Goal: Information Seeking & Learning: Learn about a topic

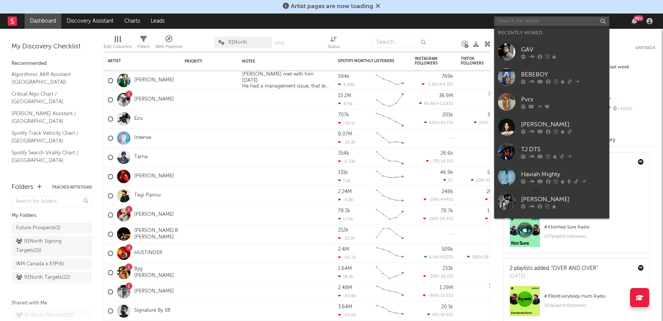
click at [550, 20] on input "text" at bounding box center [551, 21] width 115 height 10
paste input "Isla-[PERSON_NAME]"
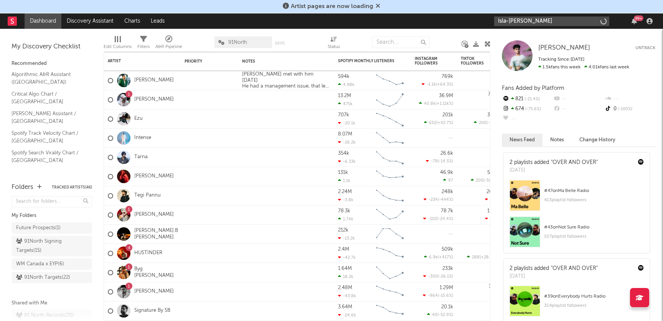
type input "Isla-[PERSON_NAME]"
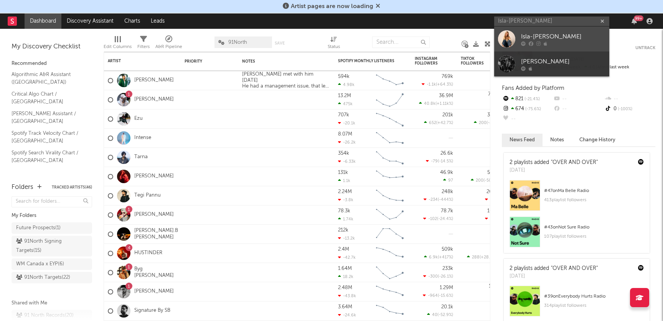
click at [547, 40] on div "Isla-[PERSON_NAME]" at bounding box center [563, 36] width 84 height 9
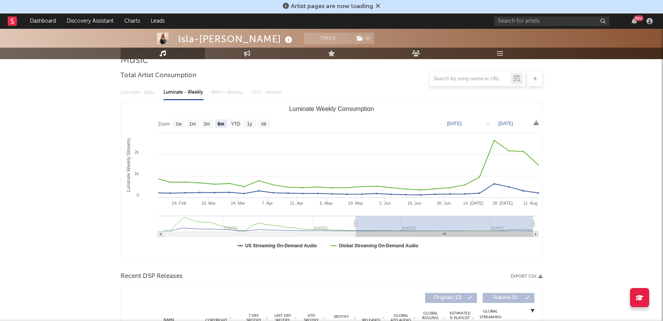
scroll to position [61, 0]
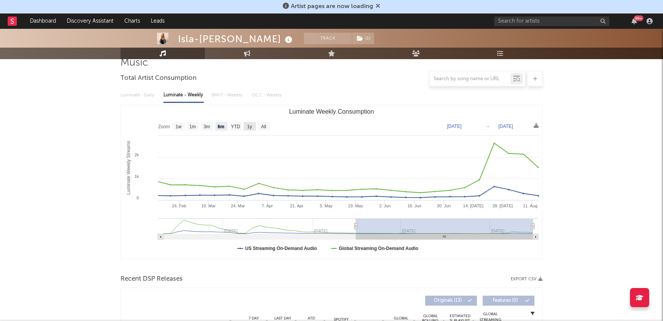
click at [253, 125] on rect "Luminate Weekly Consumption" at bounding box center [250, 126] width 12 height 8
select select "1y"
type input "[DATE]"
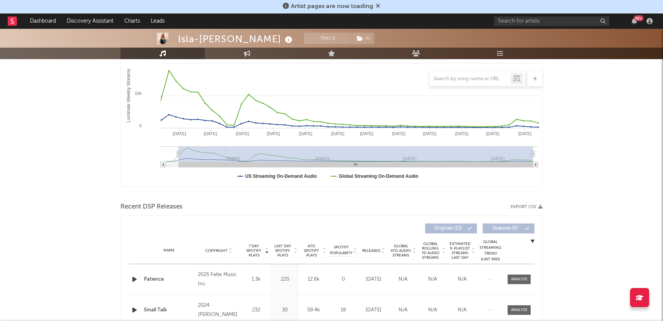
scroll to position [0, 0]
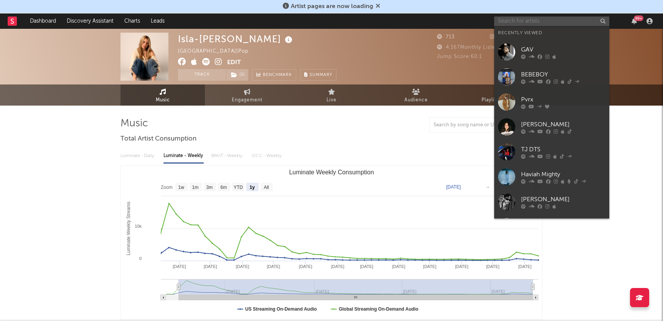
click at [531, 24] on input "text" at bounding box center [551, 21] width 115 height 10
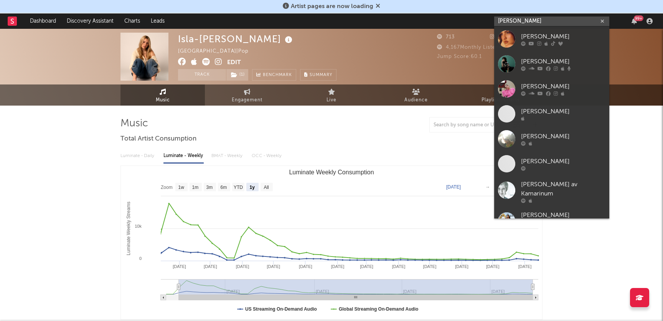
type input "[PERSON_NAME]"
click at [569, 38] on div "[PERSON_NAME]" at bounding box center [563, 36] width 84 height 9
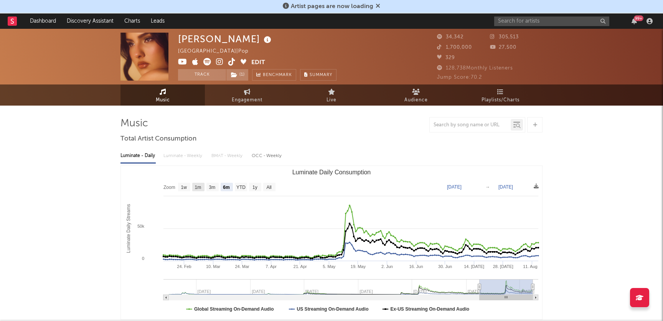
click at [193, 187] on rect "Luminate Daily Consumption" at bounding box center [198, 187] width 12 height 8
select select "1m"
type input "[DATE]"
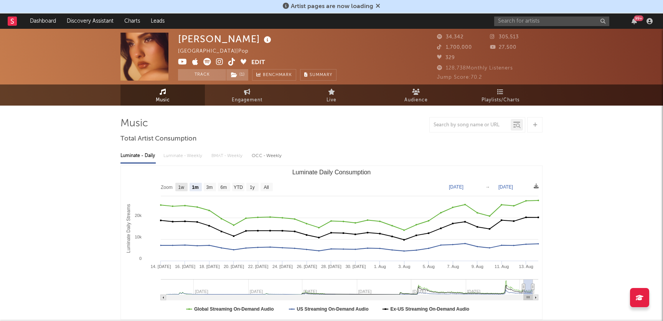
click at [182, 187] on text "1w" at bounding box center [181, 186] width 6 height 5
select select "1w"
type input "[DATE]"
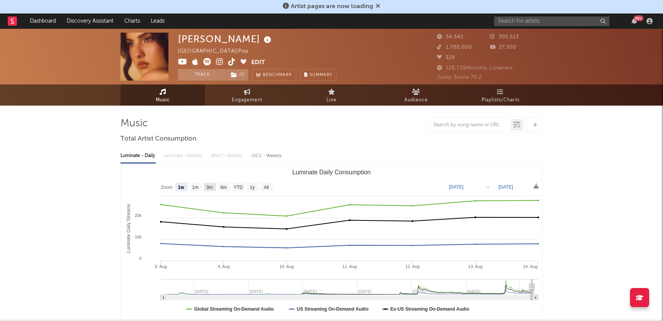
click at [213, 189] on text "3m" at bounding box center [209, 186] width 7 height 5
select select "3m"
type input "[DATE]"
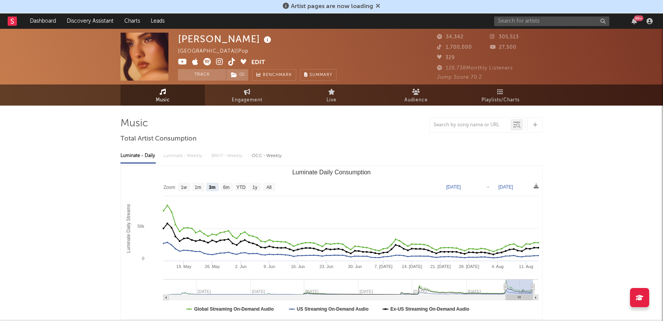
click at [190, 186] on rect "Luminate Daily Consumption" at bounding box center [331, 242] width 421 height 153
click at [186, 186] on text "1w" at bounding box center [184, 186] width 6 height 5
select select "1w"
type input "[DATE]"
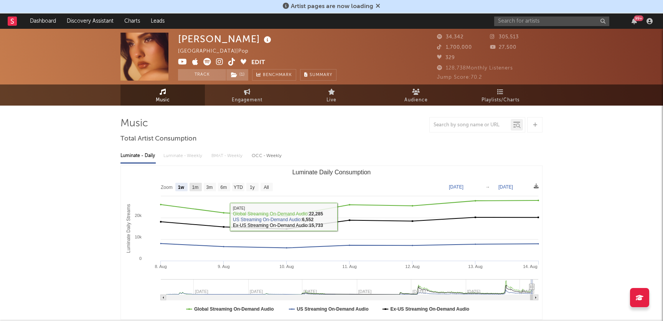
click at [199, 187] on rect "Luminate Daily Consumption" at bounding box center [195, 187] width 12 height 8
select select "1m"
type input "[DATE]"
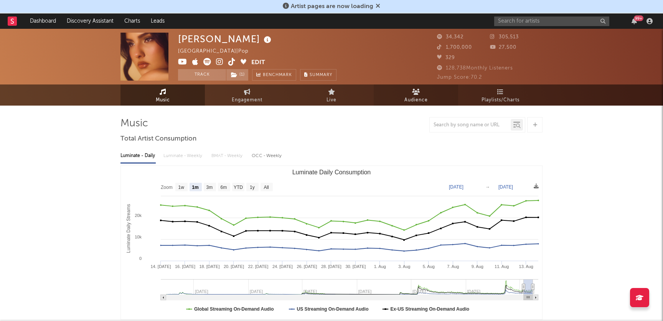
click at [409, 93] on link "Audience" at bounding box center [415, 94] width 84 height 21
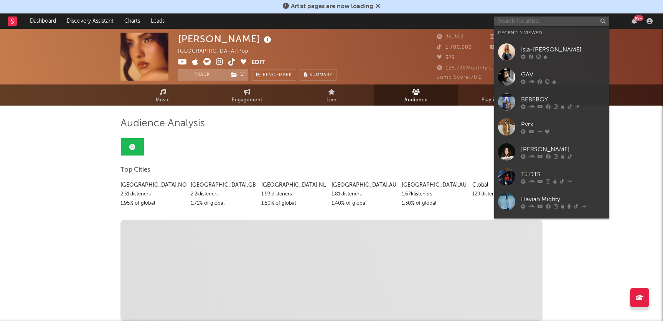
click at [536, 20] on input "text" at bounding box center [551, 21] width 115 height 10
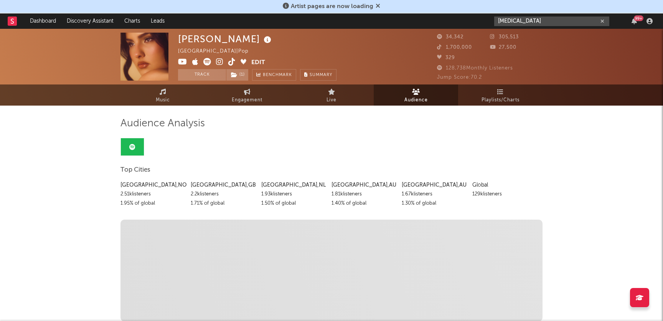
click at [561, 20] on input "[MEDICAL_DATA]" at bounding box center [551, 21] width 115 height 10
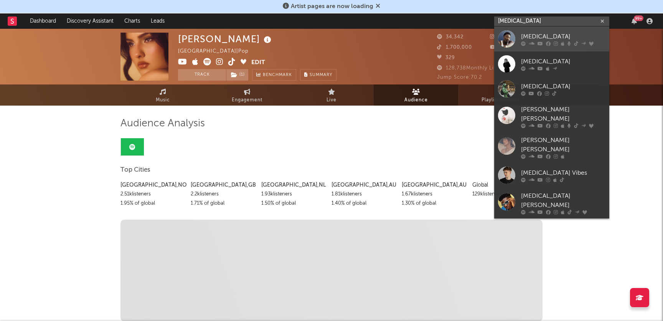
type input "[MEDICAL_DATA]"
click at [569, 41] on icon at bounding box center [568, 43] width 3 height 5
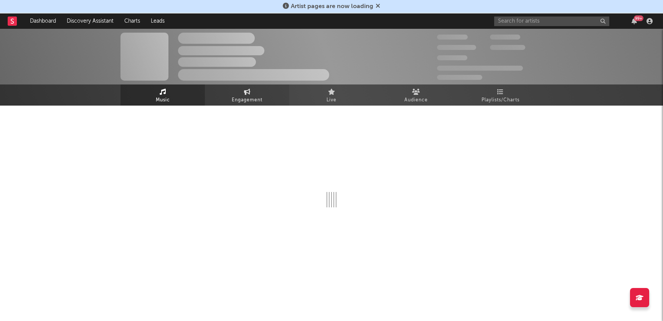
select select "6m"
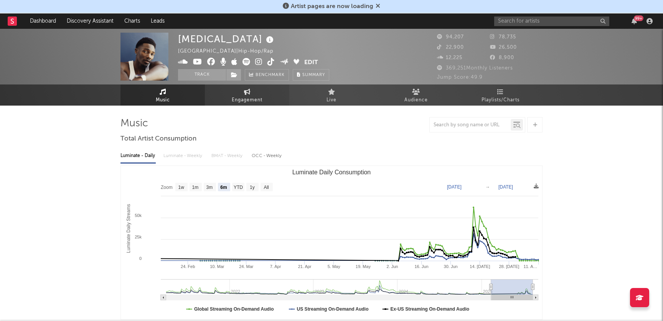
select select "6m"
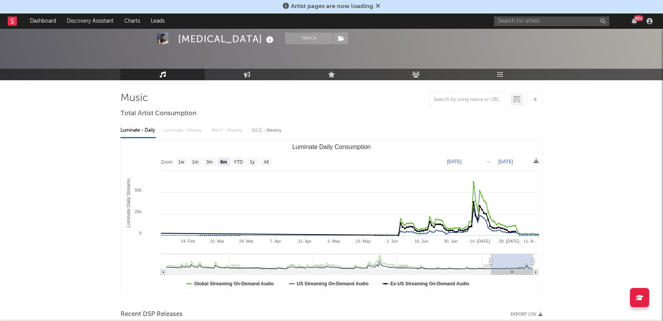
scroll to position [25, 0]
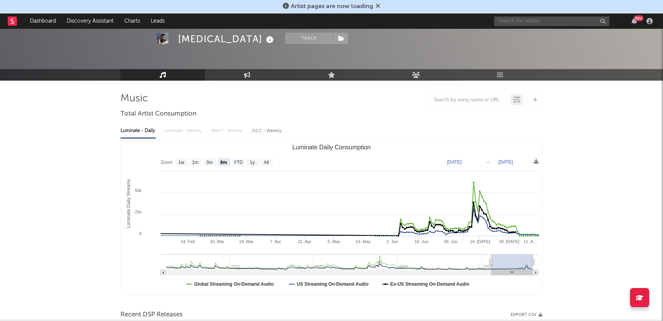
click at [558, 20] on input "text" at bounding box center [551, 21] width 115 height 10
click at [542, 22] on input "ebril" at bounding box center [551, 21] width 115 height 10
click at [552, 23] on input "ebril" at bounding box center [551, 21] width 115 height 10
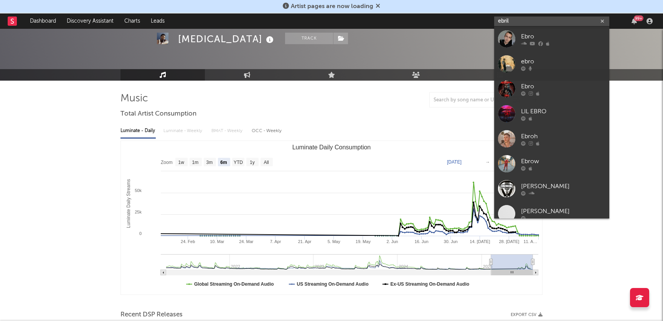
click at [543, 20] on input "ebril" at bounding box center [551, 21] width 115 height 10
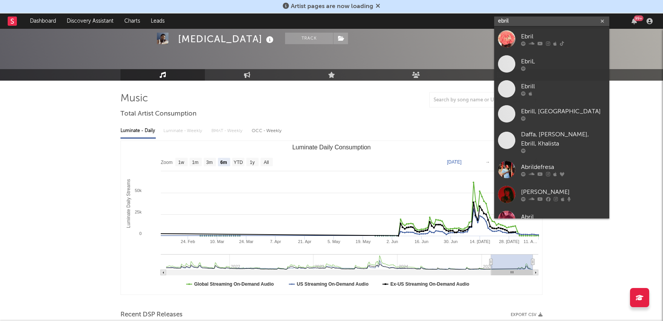
type input "ebril"
click at [532, 43] on icon at bounding box center [531, 43] width 6 height 5
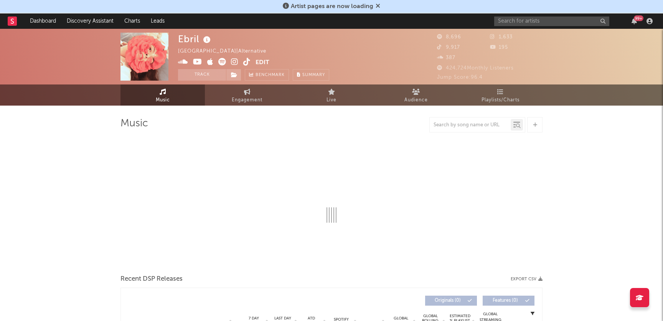
select select "1w"
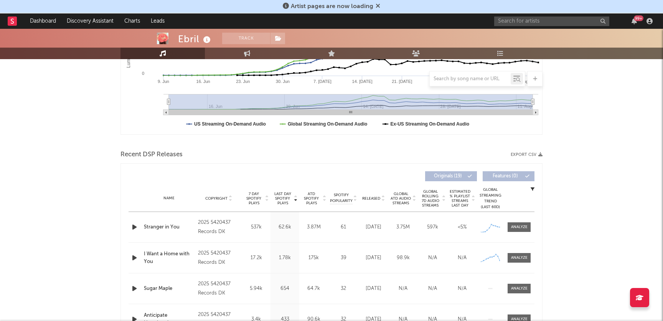
scroll to position [186, 0]
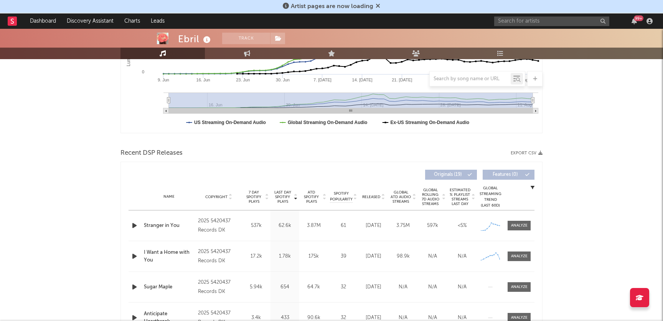
click at [255, 194] on span "7 Day Spotify Plays" at bounding box center [254, 197] width 20 height 14
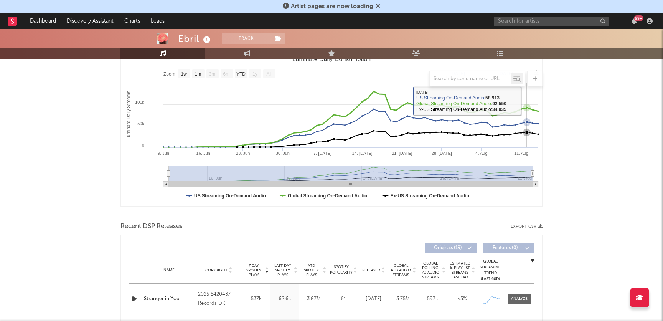
scroll to position [197, 0]
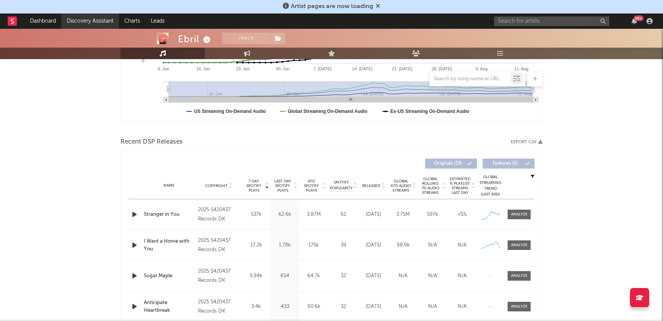
click at [93, 16] on link "Discovery Assistant" at bounding box center [90, 20] width 58 height 15
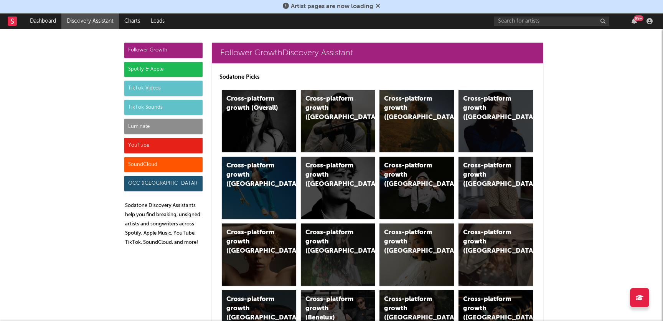
click at [169, 107] on div "TikTok Sounds" at bounding box center [163, 107] width 78 height 15
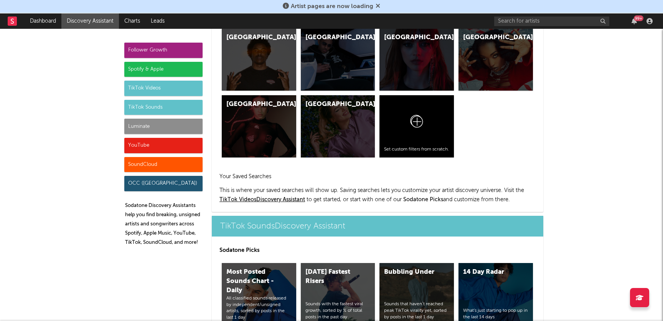
scroll to position [2592, 0]
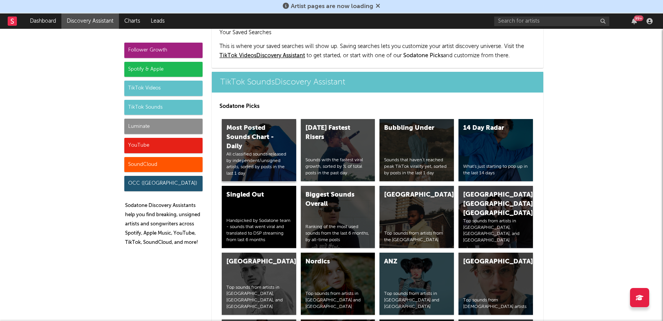
click at [258, 123] on div "Most Posted Sounds Chart - Daily" at bounding box center [252, 137] width 52 height 28
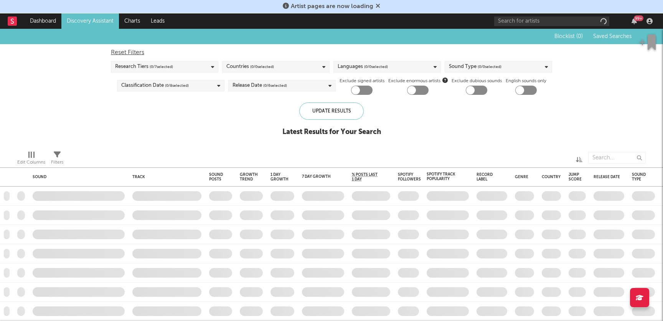
checkbox input "true"
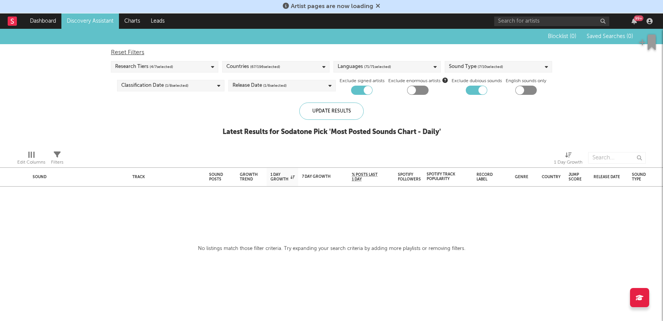
click at [194, 65] on div "Research Tiers ( 4 / 7 selected)" at bounding box center [164, 67] width 107 height 12
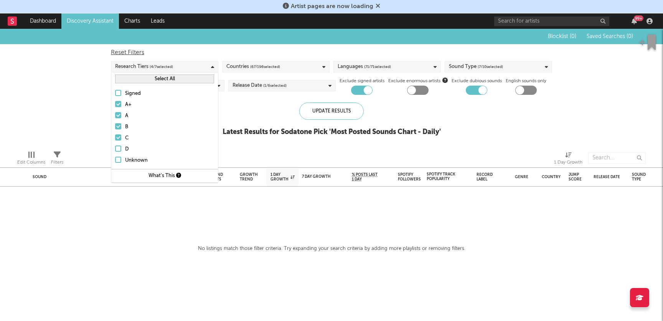
click at [117, 150] on div at bounding box center [118, 148] width 6 height 6
click at [115, 150] on input "D" at bounding box center [115, 149] width 0 height 9
click at [296, 67] on div "Countries ( 67 / 196 selected)" at bounding box center [275, 67] width 107 height 12
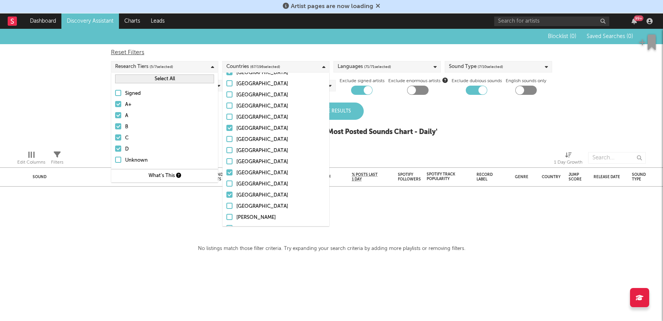
scroll to position [287, 0]
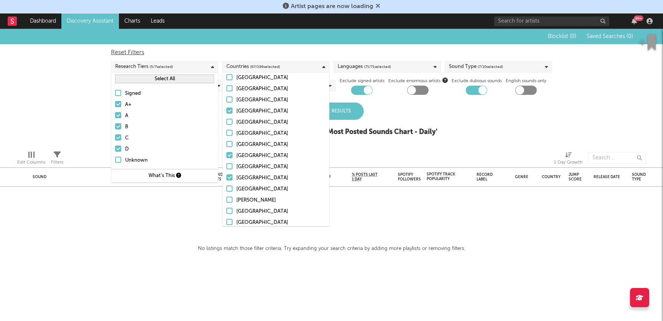
click at [345, 112] on div "Update Results" at bounding box center [331, 110] width 64 height 17
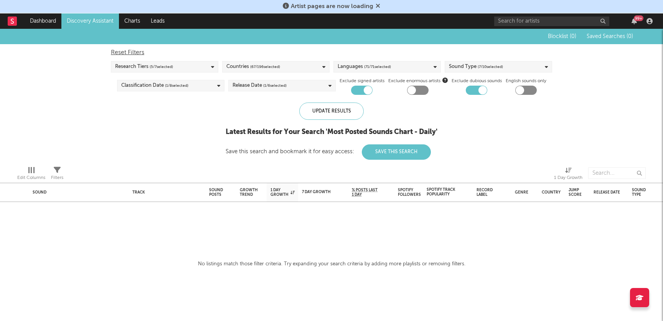
click at [404, 70] on div "Languages ( 71 / 71 selected)" at bounding box center [386, 67] width 107 height 12
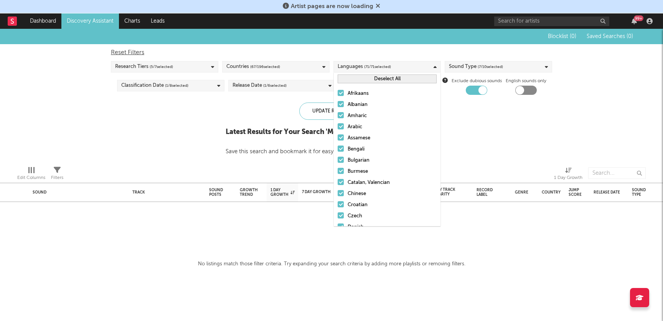
click at [479, 66] on span "( 7 / 10 selected)" at bounding box center [489, 66] width 25 height 9
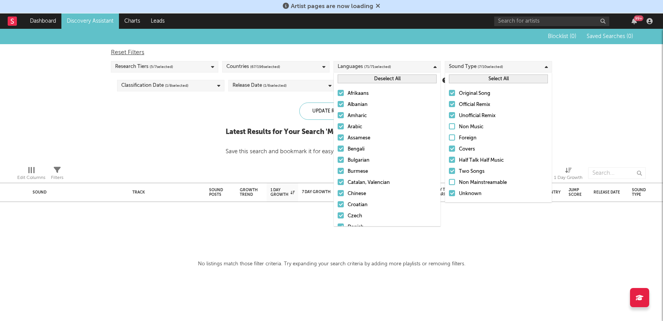
click at [454, 128] on div at bounding box center [452, 126] width 6 height 6
click at [449, 128] on input "Non Music" at bounding box center [449, 126] width 0 height 9
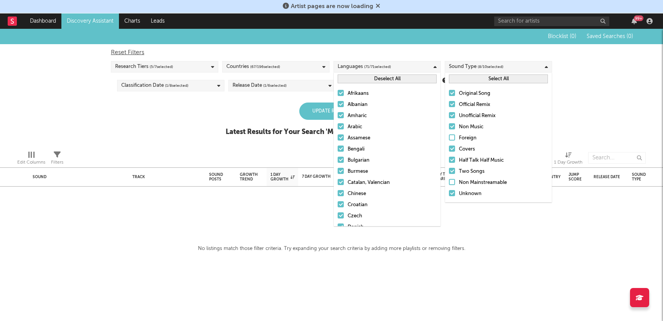
click at [454, 135] on div at bounding box center [452, 137] width 6 height 6
click at [449, 135] on input "Foreign" at bounding box center [449, 137] width 0 height 9
click at [452, 181] on div at bounding box center [452, 182] width 6 height 6
click at [449, 181] on input "Non Mainstreamable" at bounding box center [449, 182] width 0 height 9
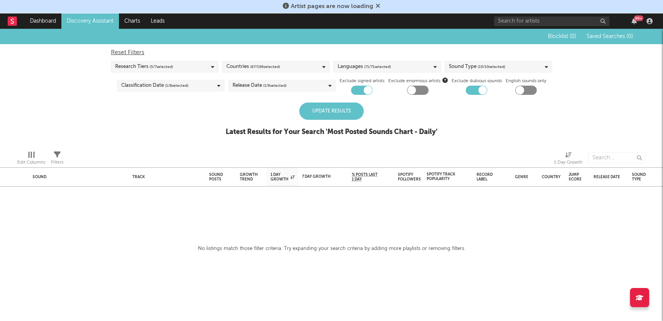
click at [583, 72] on div "Blocklist ( 0 ) Saved Searches ( 0 ) Reset Filters Research Tiers ( 5 / 7 selec…" at bounding box center [331, 86] width 663 height 115
click at [191, 80] on div "Classification Date ( 1 / 8 selected)" at bounding box center [170, 86] width 107 height 12
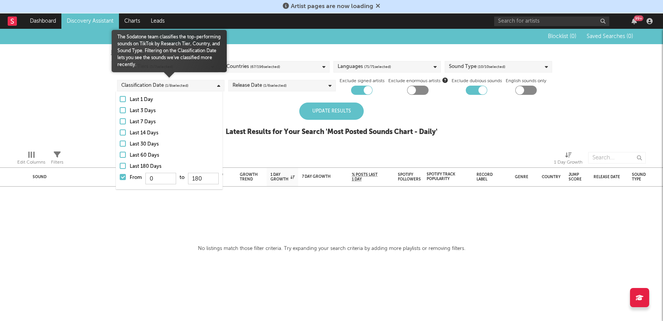
click at [189, 81] on div "Classification Date ( 1 / 8 selected)" at bounding box center [170, 86] width 107 height 12
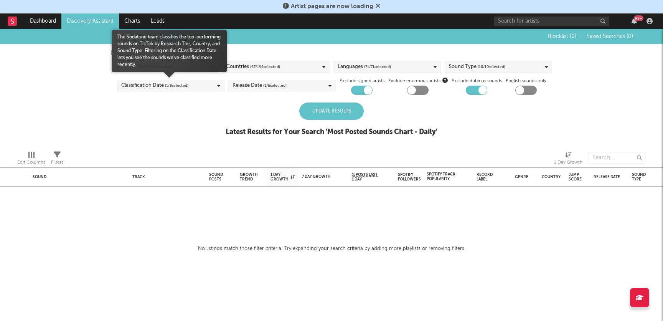
click at [189, 81] on div "Classification Date ( 1 / 8 selected)" at bounding box center [170, 86] width 107 height 12
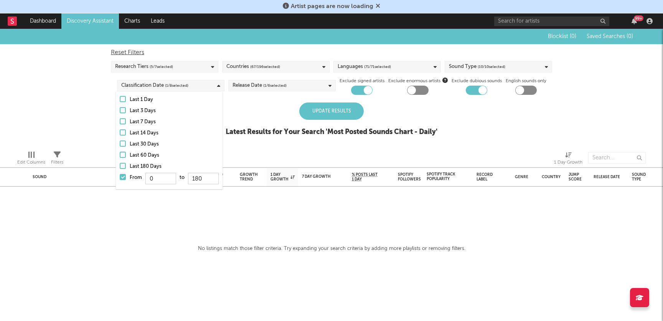
click at [261, 81] on div "Release Date ( 1 / 6 selected)" at bounding box center [259, 85] width 54 height 9
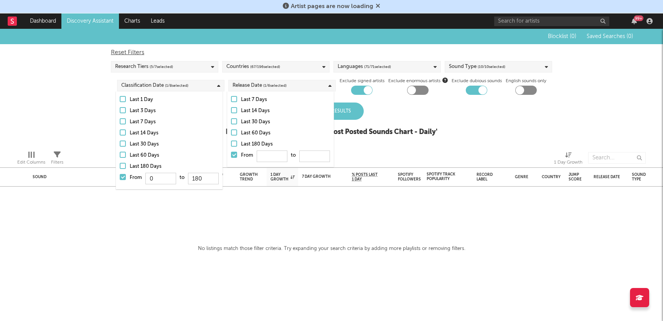
click at [56, 133] on div "Blocklist ( 0 ) Saved Searches ( 0 ) Reset Filters Research Tiers ( 5 / 7 selec…" at bounding box center [331, 86] width 663 height 115
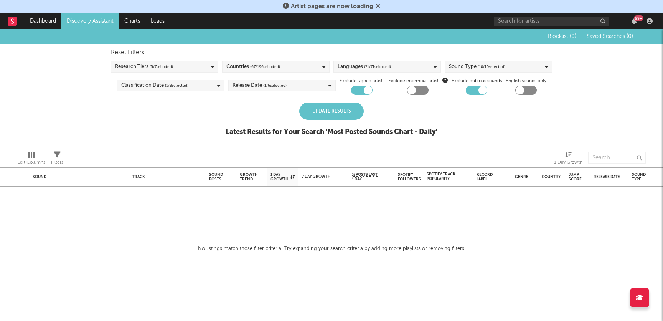
click at [348, 109] on div "Update Results" at bounding box center [331, 110] width 64 height 17
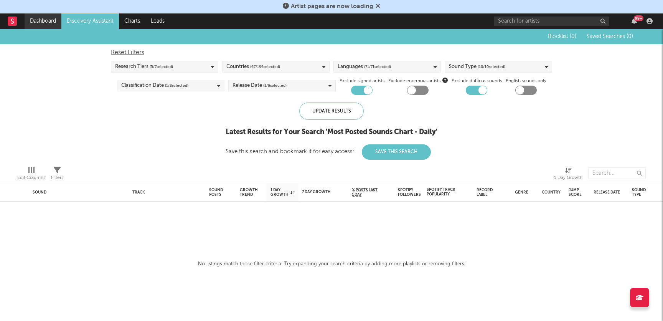
click at [53, 24] on link "Dashboard" at bounding box center [43, 20] width 37 height 15
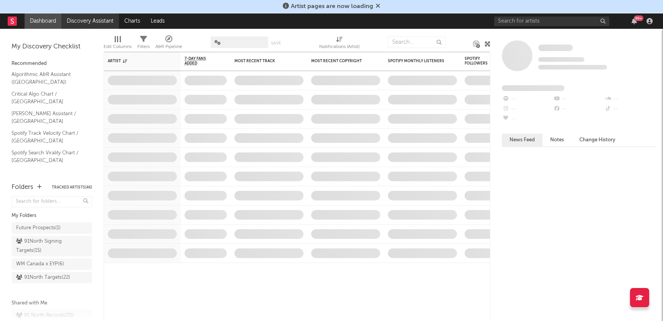
click at [91, 20] on link "Discovery Assistant" at bounding box center [90, 20] width 58 height 15
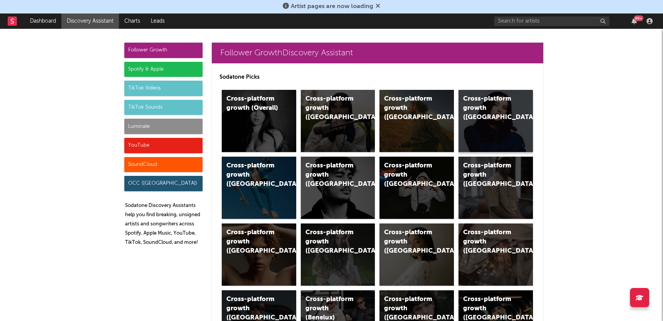
click at [496, 118] on div "Cross-platform growth ([GEOGRAPHIC_DATA])" at bounding box center [489, 108] width 52 height 28
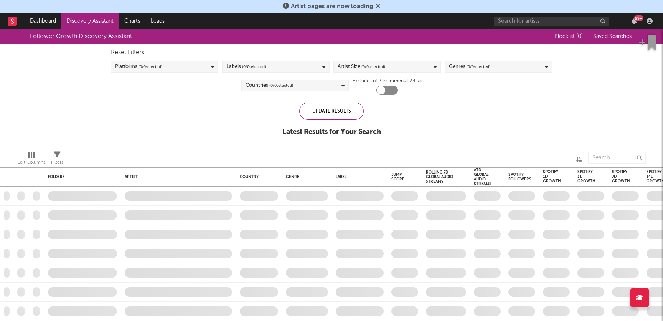
checkbox input "true"
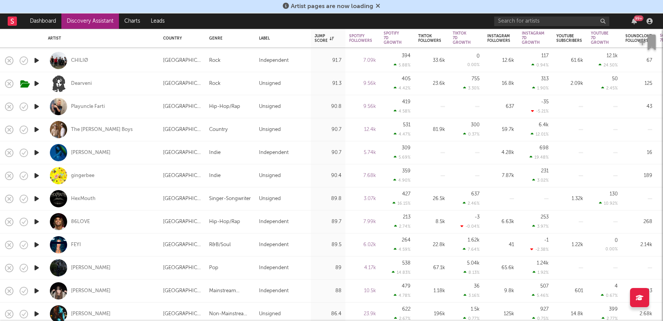
click at [122, 131] on div "The [PERSON_NAME] Boys" at bounding box center [101, 129] width 107 height 23
select select "1w"
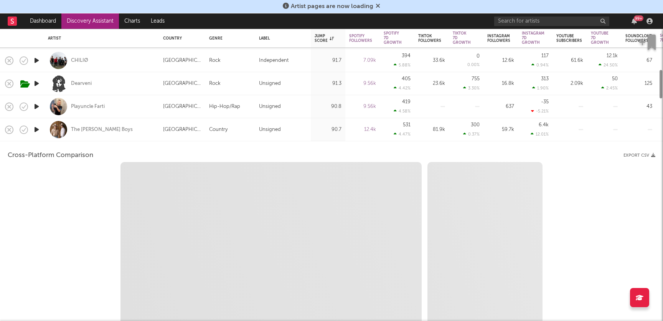
select select "1w"
select select "1m"
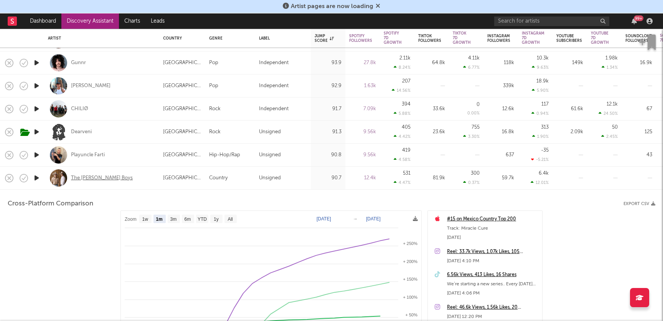
click at [100, 177] on div "The [PERSON_NAME] Boys" at bounding box center [102, 177] width 62 height 7
click at [147, 186] on div "The [PERSON_NAME] Boys" at bounding box center [101, 177] width 107 height 23
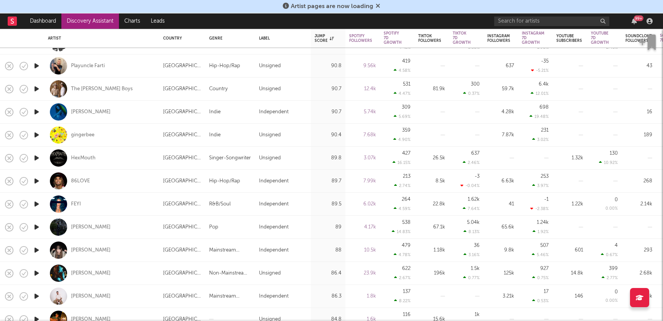
click at [136, 224] on div "[PERSON_NAME]" at bounding box center [101, 227] width 107 height 23
select select "1w"
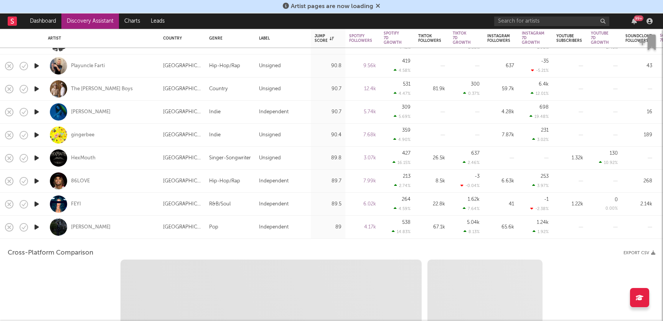
click at [136, 224] on div "[PERSON_NAME]" at bounding box center [101, 227] width 107 height 23
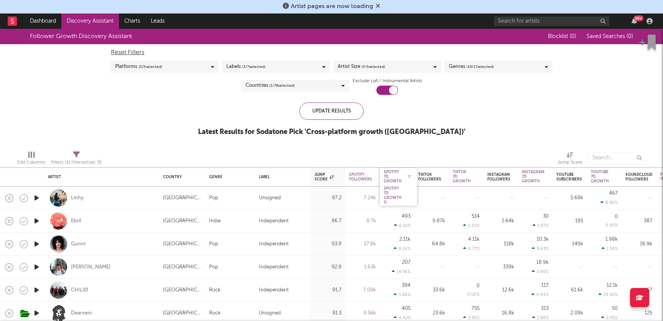
click at [392, 170] on div "Spotify 7D Growth" at bounding box center [392, 176] width 18 height 14
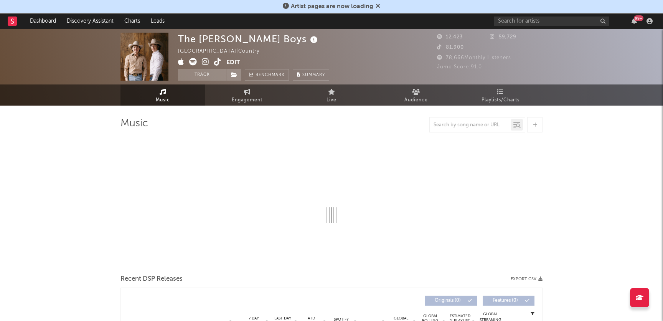
select select "1w"
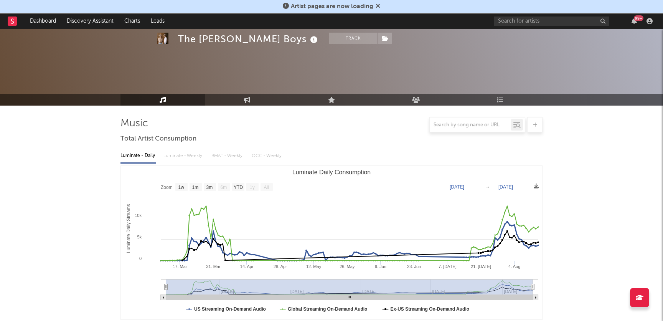
scroll to position [209, 0]
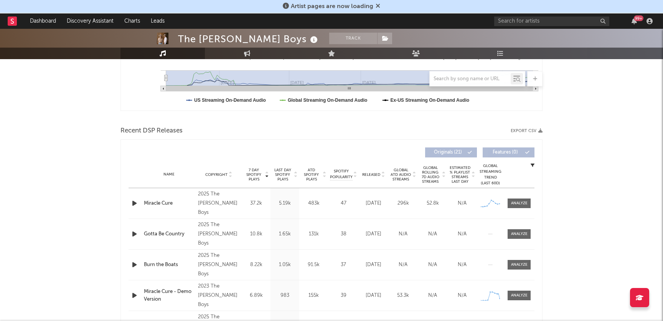
click at [253, 176] on span "7 Day Spotify Plays" at bounding box center [254, 175] width 20 height 14
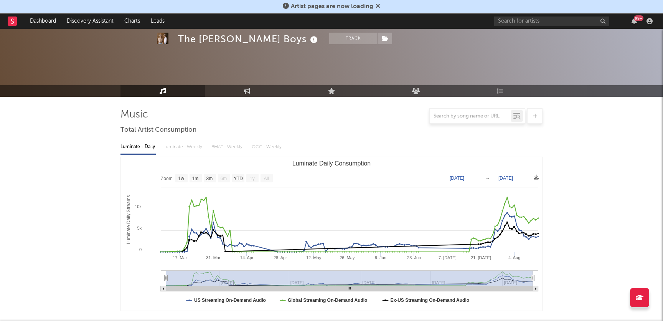
scroll to position [0, 0]
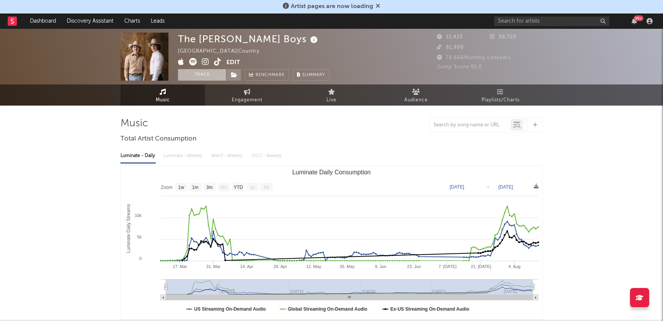
click at [200, 72] on button "Track" at bounding box center [202, 75] width 48 height 12
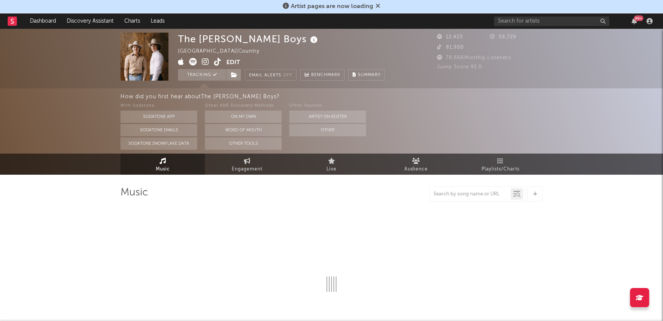
select select "1w"
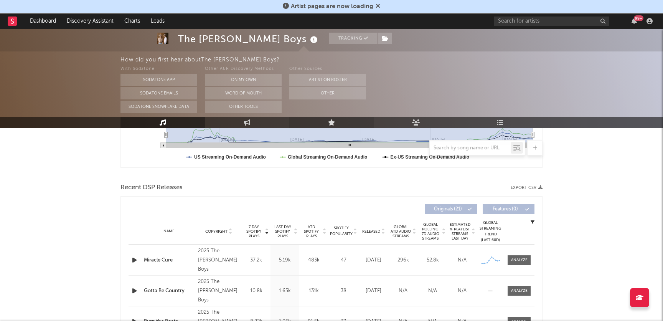
scroll to position [168, 0]
